Goal: Task Accomplishment & Management: Manage account settings

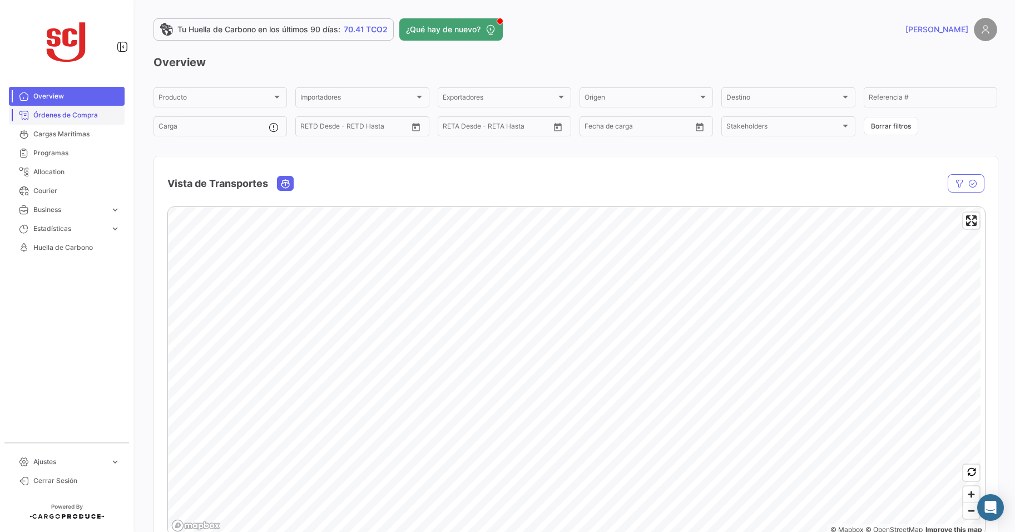
click at [61, 116] on span "Órdenes de Compra" at bounding box center [76, 115] width 87 height 10
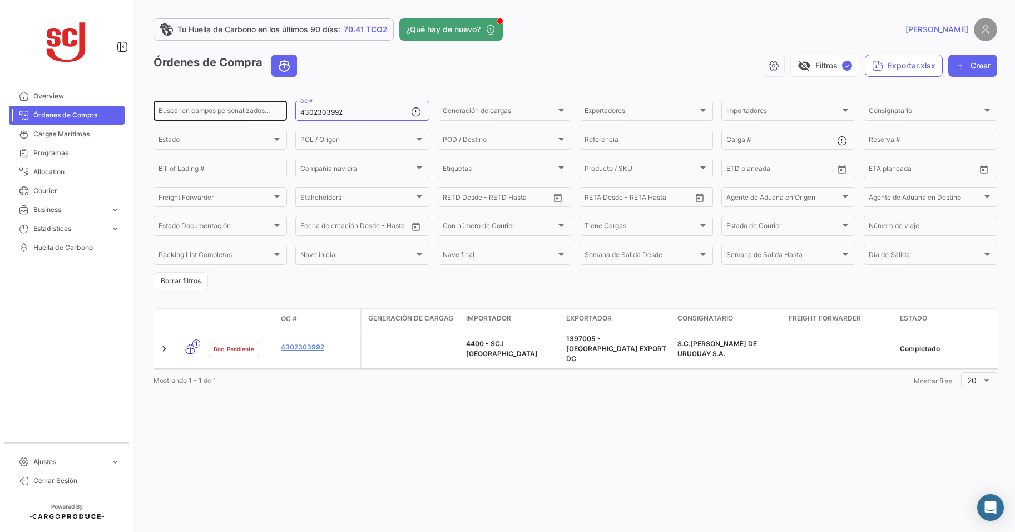
drag, startPoint x: 352, startPoint y: 112, endPoint x: 210, endPoint y: 102, distance: 142.2
click at [0, 0] on div "Buscar en [PERSON_NAME] personalizados... 4302303992 OC # Generación [PERSON_NA…" at bounding box center [0, 0] width 0 height 0
paste input "34727"
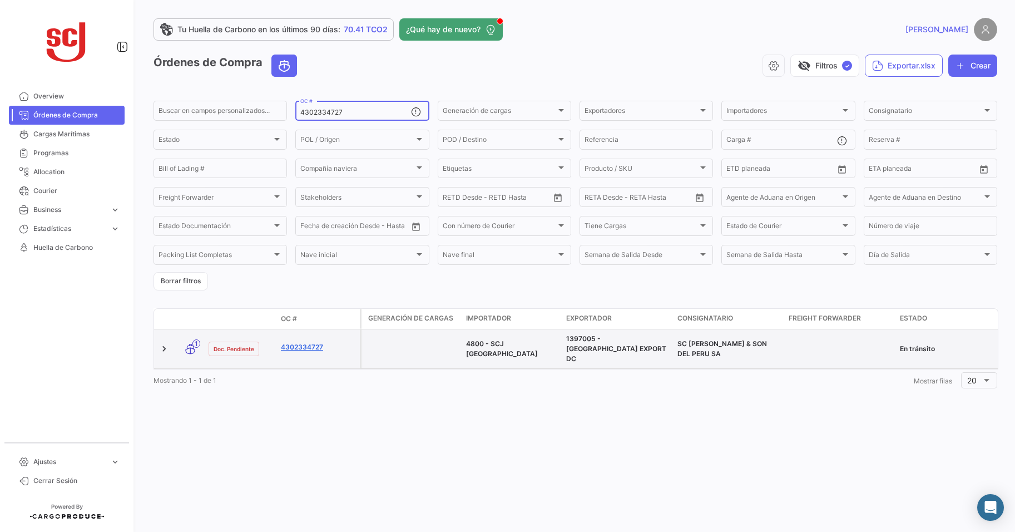
type input "4302334727"
click at [299, 343] on link "4302334727" at bounding box center [318, 347] width 75 height 10
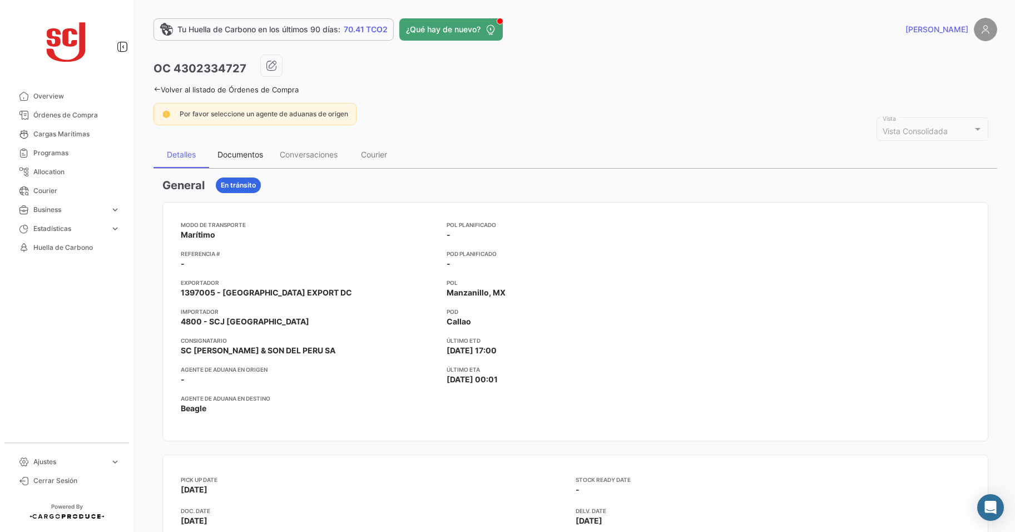
click at [249, 149] on div "Documentos" at bounding box center [240, 154] width 62 height 27
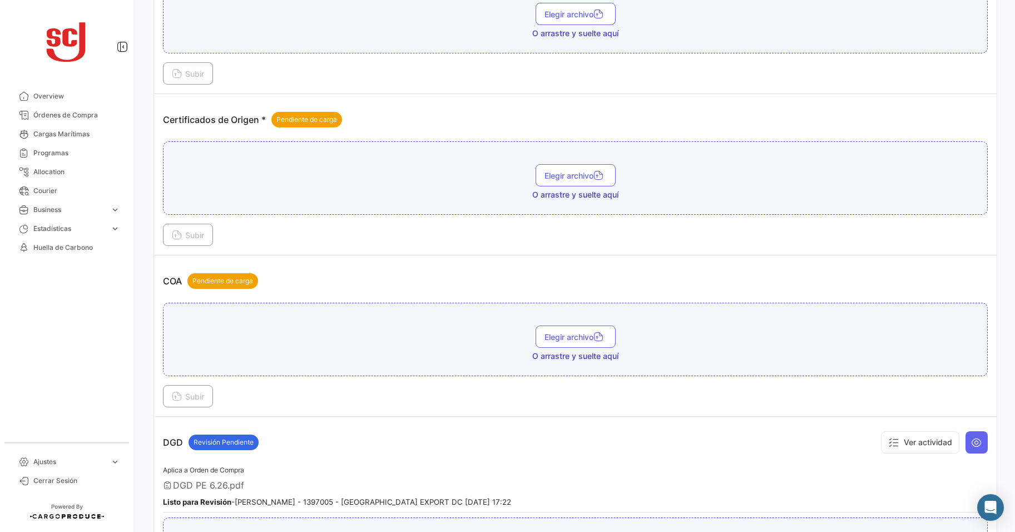
scroll to position [334, 0]
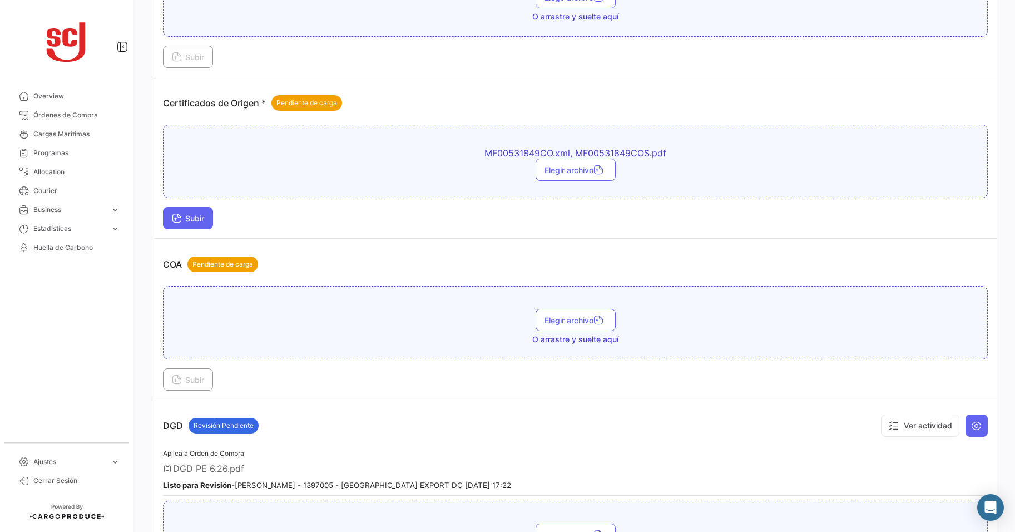
click at [196, 217] on span "Subir" at bounding box center [188, 218] width 32 height 9
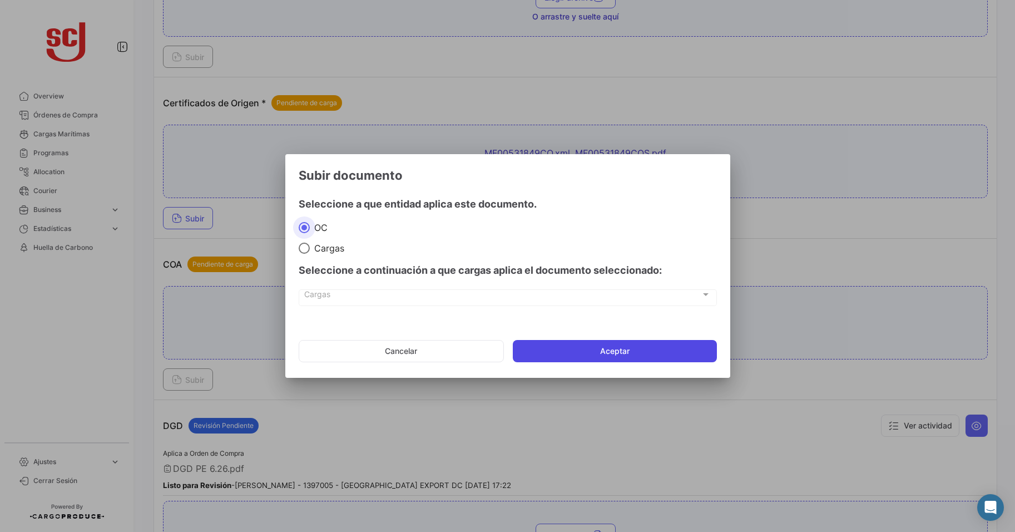
click at [572, 352] on button "Aceptar" at bounding box center [615, 351] width 204 height 22
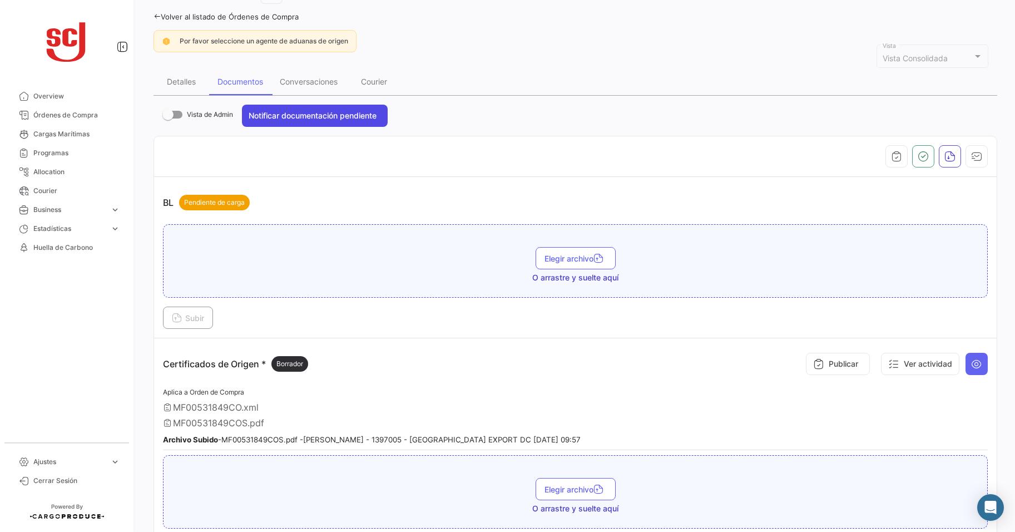
scroll to position [0, 0]
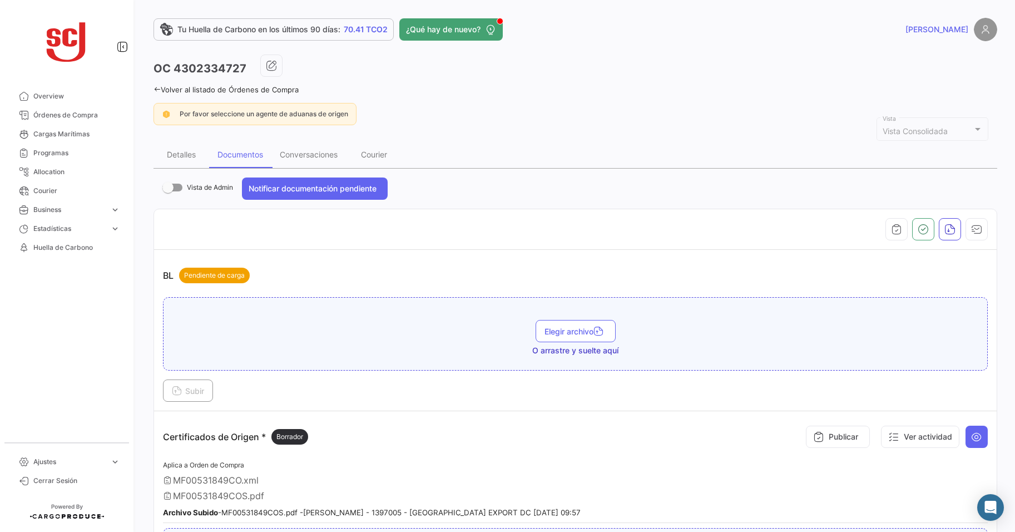
click at [162, 86] on link "Volver al listado de Órdenes de Compra" at bounding box center [226, 89] width 145 height 9
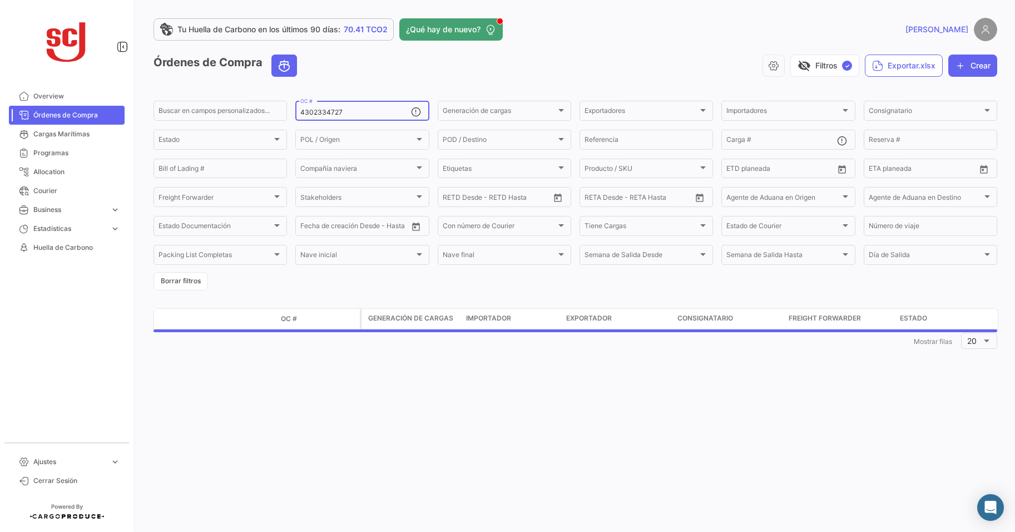
drag, startPoint x: 364, startPoint y: 107, endPoint x: 310, endPoint y: 106, distance: 54.0
click at [310, 106] on div "4302334727 OC #" at bounding box center [355, 110] width 110 height 22
drag, startPoint x: 373, startPoint y: 115, endPoint x: 245, endPoint y: 111, distance: 127.4
click at [0, 0] on div "Buscar en [PERSON_NAME] personalizados... 4302334727 OC # Generación [PERSON_NA…" at bounding box center [0, 0] width 0 height 0
paste input "7404"
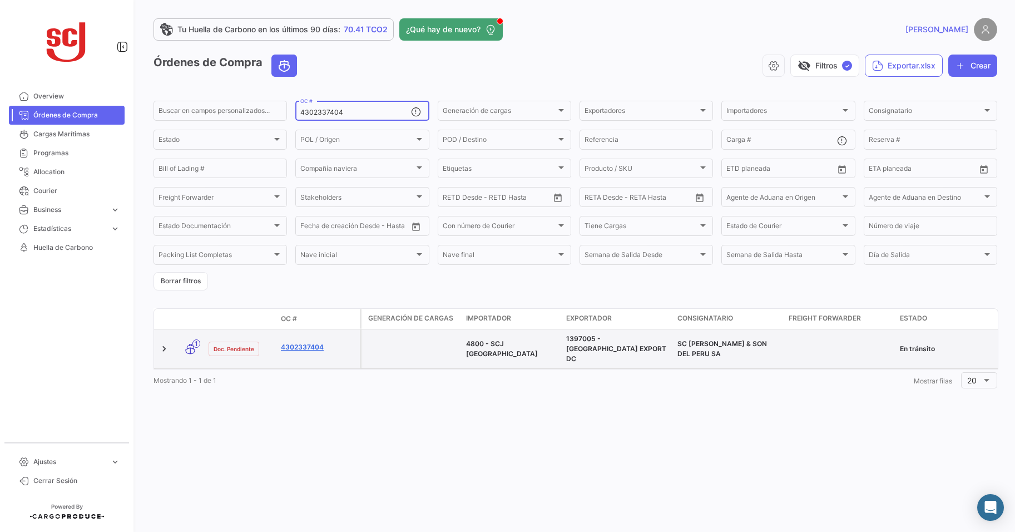
type input "4302337404"
click at [312, 343] on link "4302337404" at bounding box center [318, 347] width 75 height 10
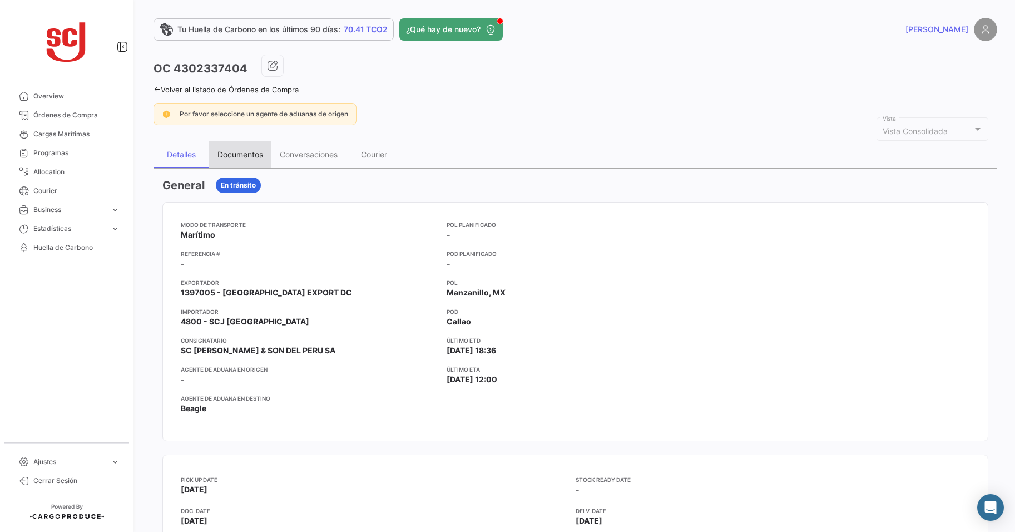
click at [231, 151] on div "Documentos" at bounding box center [240, 154] width 46 height 9
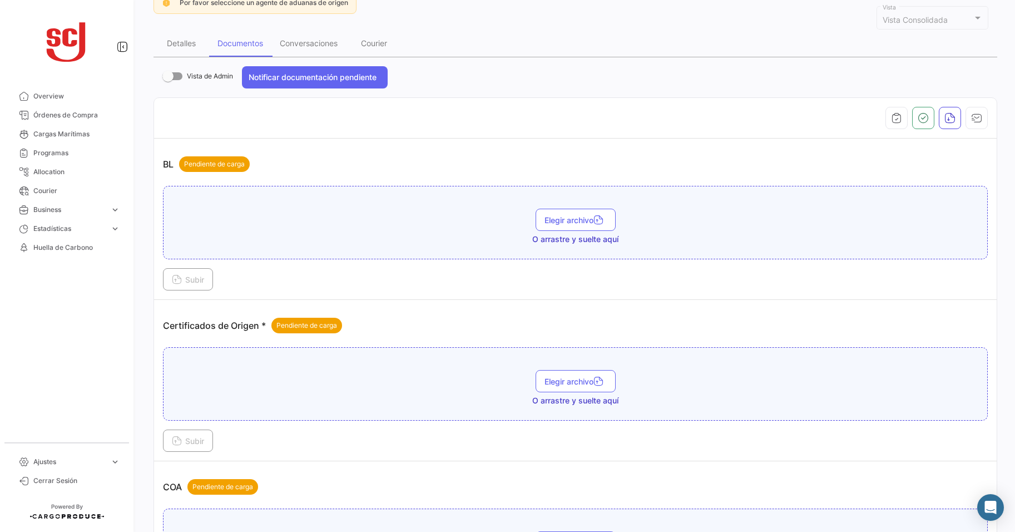
scroll to position [167, 0]
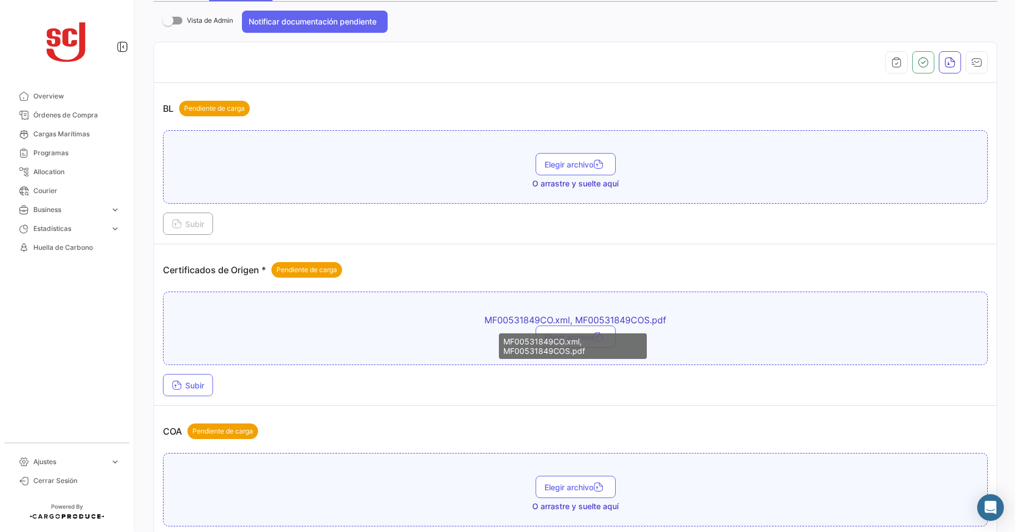
click at [543, 344] on div "MF00531849CO.xml, MF00531849COS.pdf" at bounding box center [573, 346] width 148 height 26
click at [595, 341] on icon "button" at bounding box center [599, 338] width 10 height 10
click at [196, 389] on span "Subir" at bounding box center [188, 384] width 32 height 9
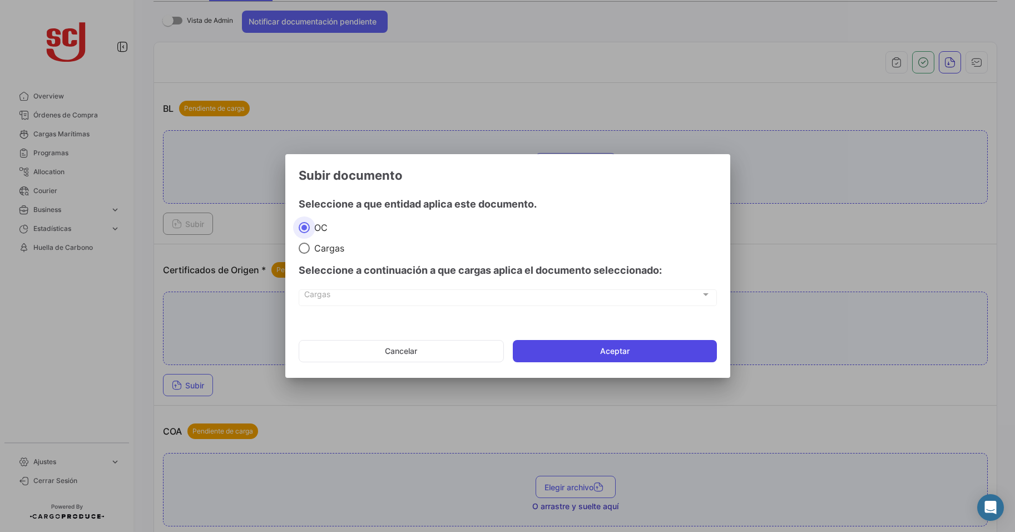
click at [573, 356] on button "Aceptar" at bounding box center [615, 351] width 204 height 22
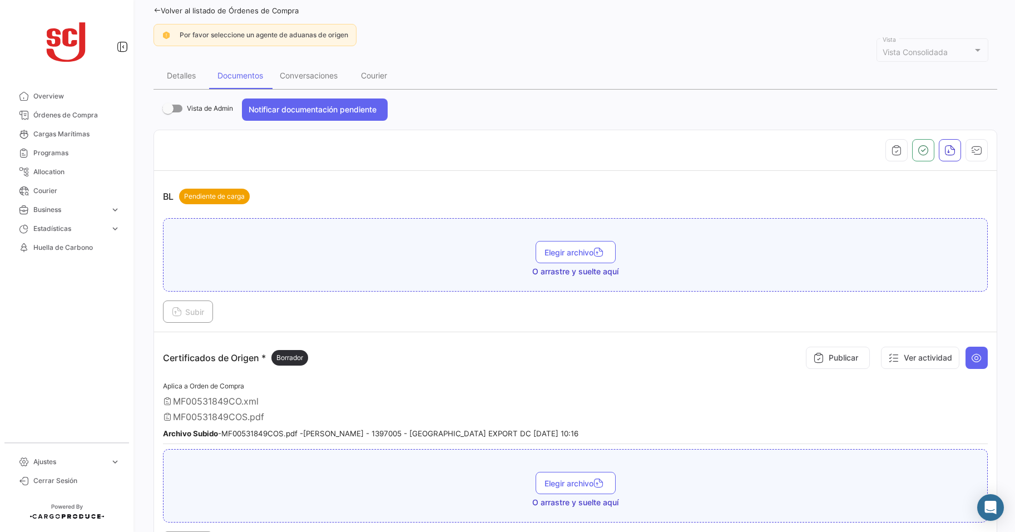
scroll to position [0, 0]
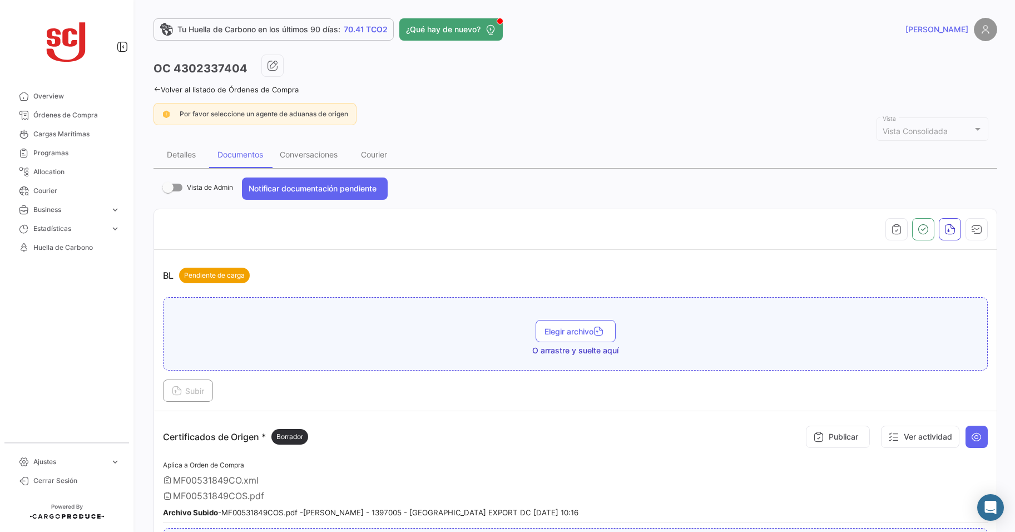
click at [222, 66] on h3 "OC 4302337404" at bounding box center [201, 69] width 94 height 16
copy h3 "4302337404"
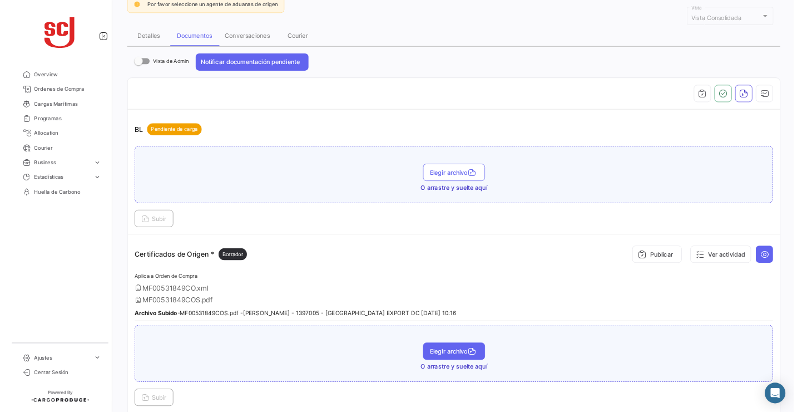
scroll to position [278, 0]
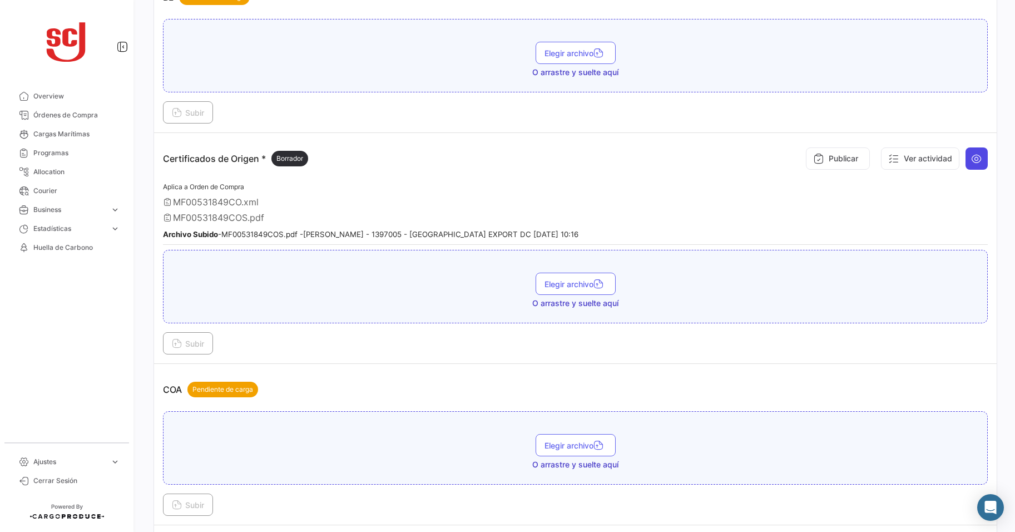
click at [971, 156] on icon at bounding box center [976, 158] width 11 height 11
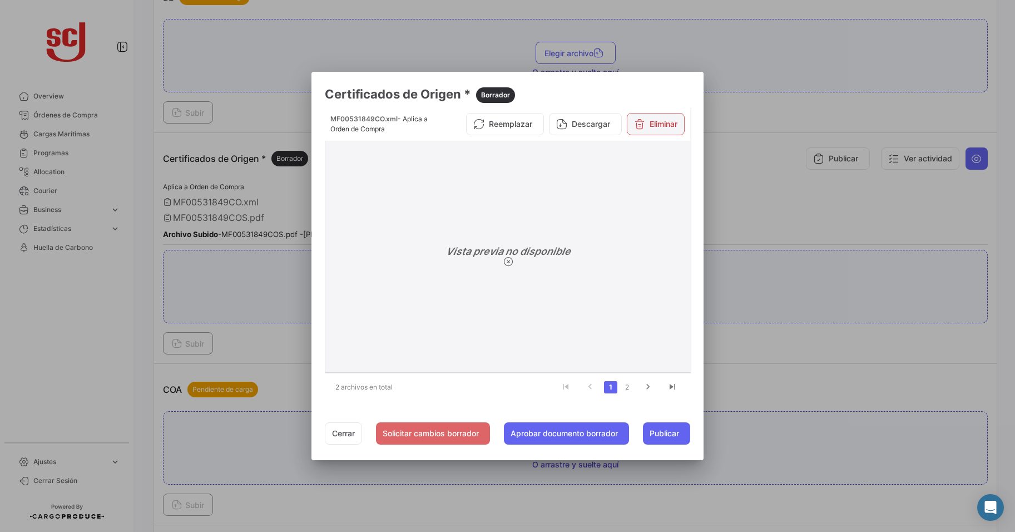
click at [664, 131] on button "Eliminar" at bounding box center [656, 124] width 58 height 22
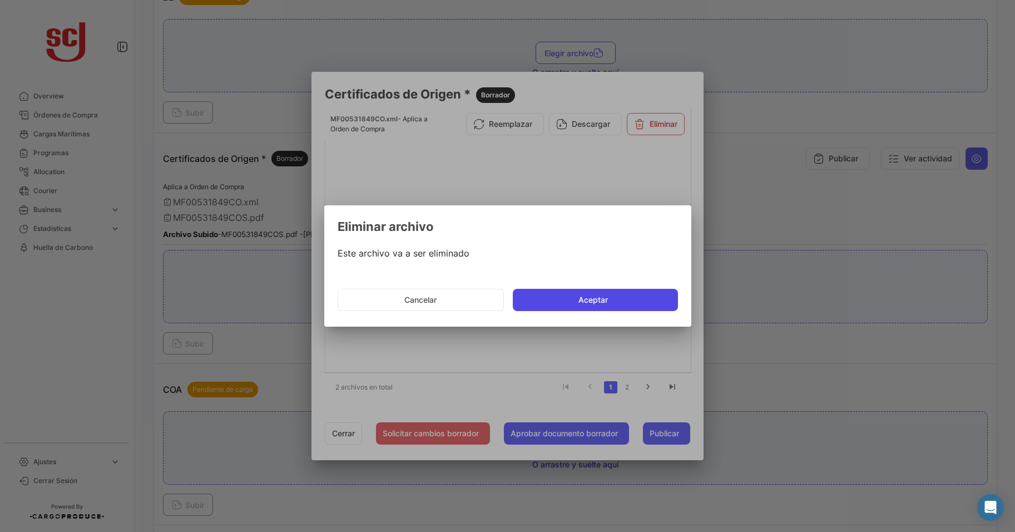
click at [602, 302] on button "Aceptar" at bounding box center [595, 300] width 165 height 22
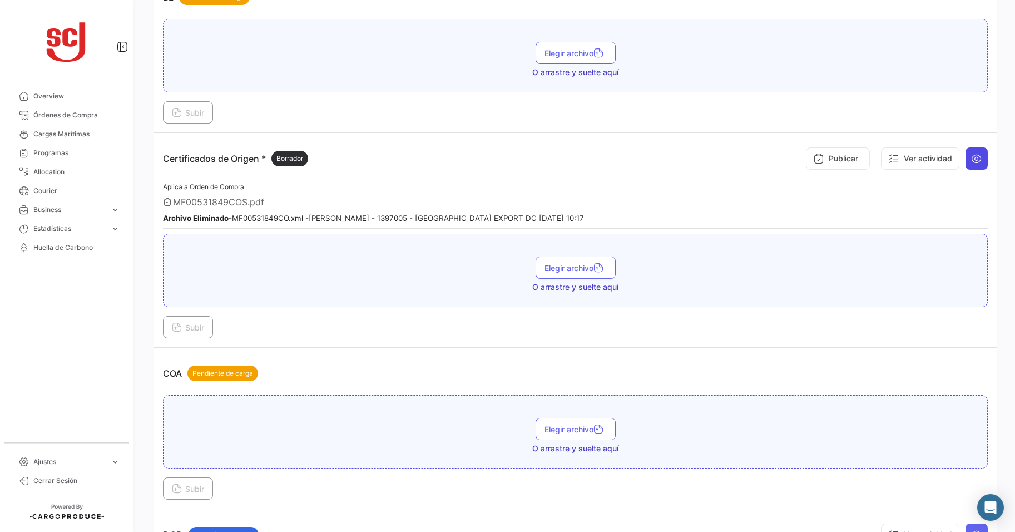
click at [981, 159] on button at bounding box center [977, 158] width 22 height 22
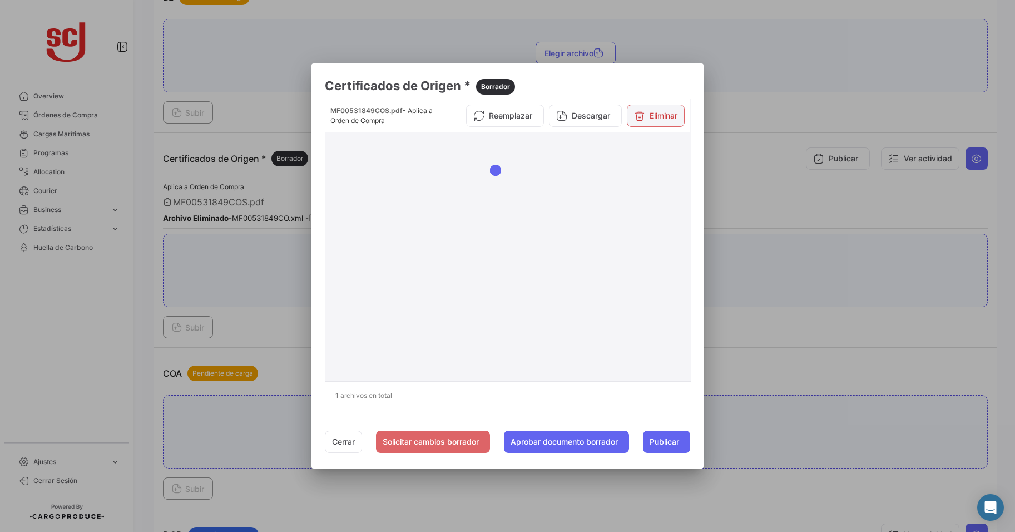
click at [662, 108] on button "Eliminar" at bounding box center [656, 116] width 58 height 22
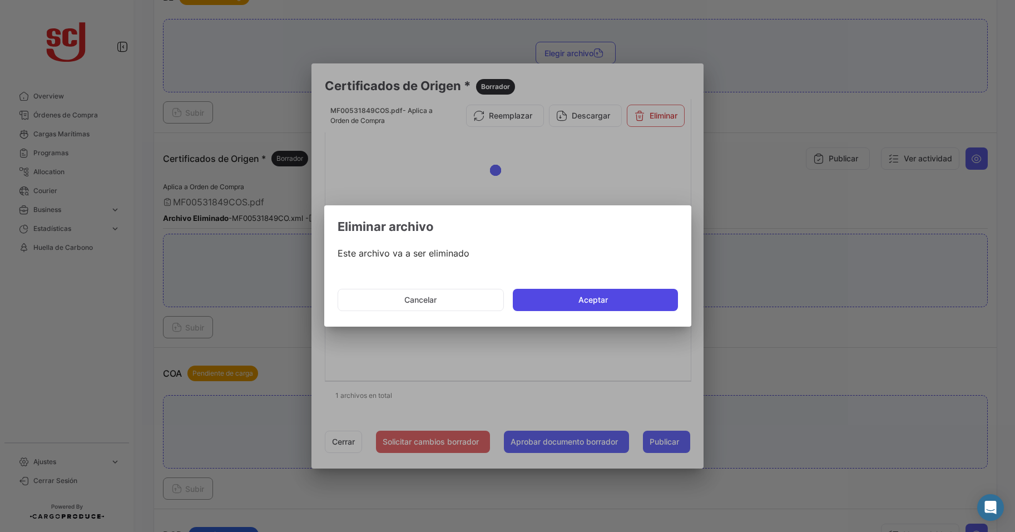
click at [612, 298] on button "Aceptar" at bounding box center [595, 300] width 165 height 22
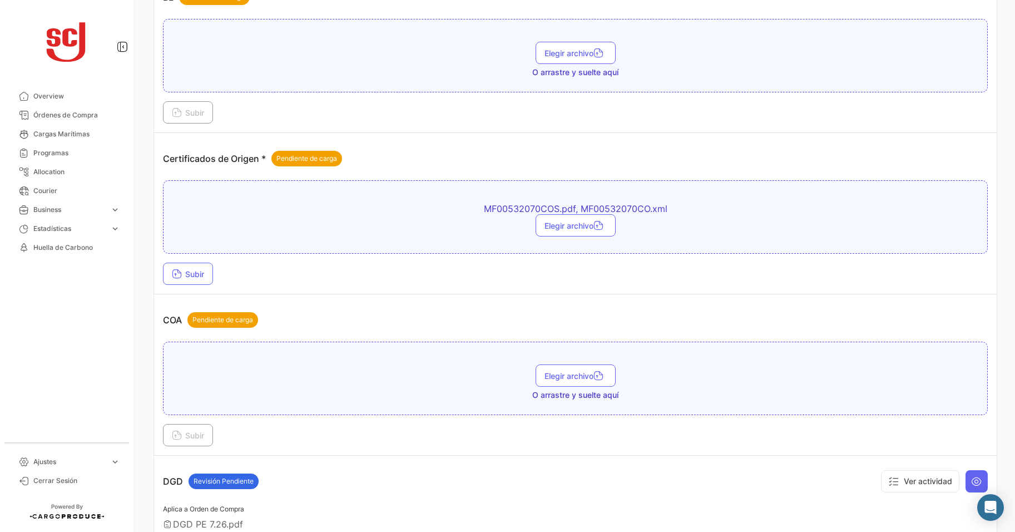
click at [144, 276] on div "Tu Huella de Carbono en los últimos 90 [PERSON_NAME]: 70.41 TCO2 ¿Qué hay de nu…" at bounding box center [575, 266] width 879 height 532
click at [180, 270] on icon at bounding box center [177, 275] width 10 height 10
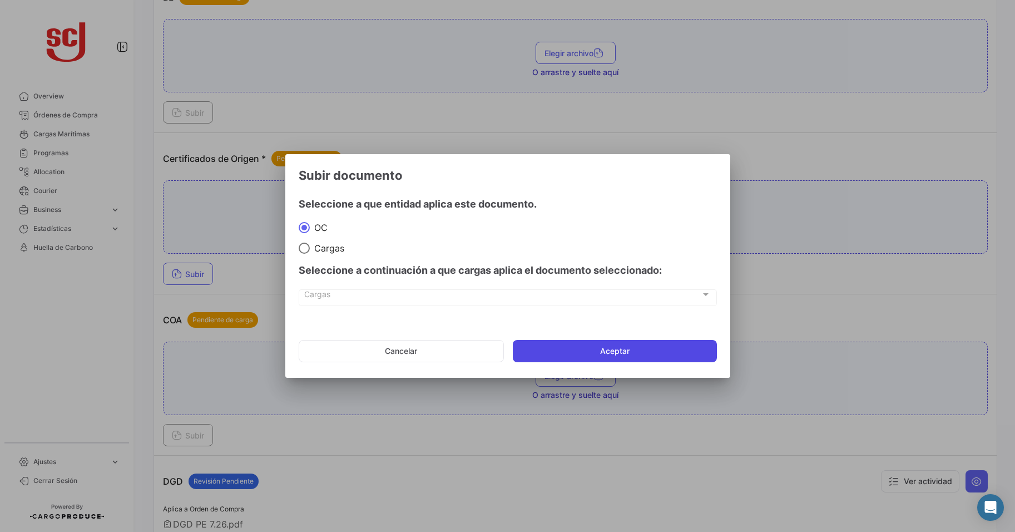
click at [625, 344] on button "Aceptar" at bounding box center [615, 351] width 204 height 22
